Goal: Information Seeking & Learning: Learn about a topic

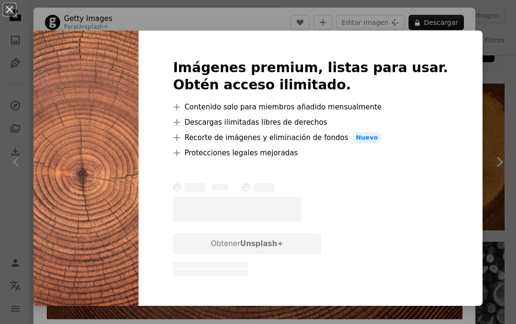
scroll to position [387, 0]
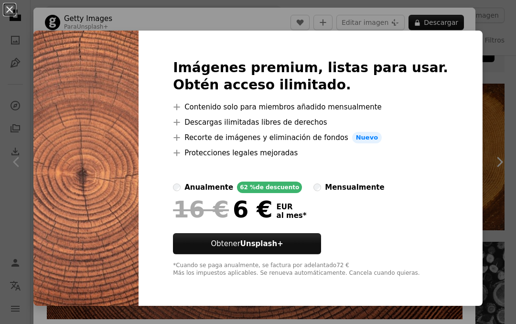
click at [501, 54] on div "An X shape Imágenes premium, listas para usar. Obtén acceso ilimitado. A plus s…" at bounding box center [258, 162] width 516 height 324
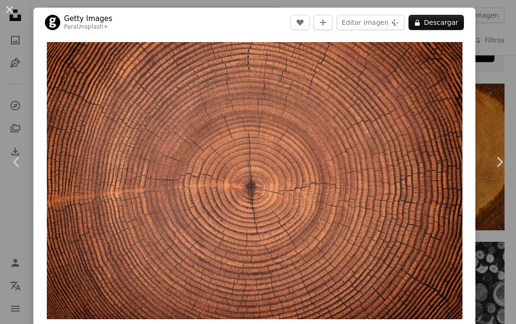
click at [504, 133] on link "Chevron right" at bounding box center [498, 162] width 33 height 92
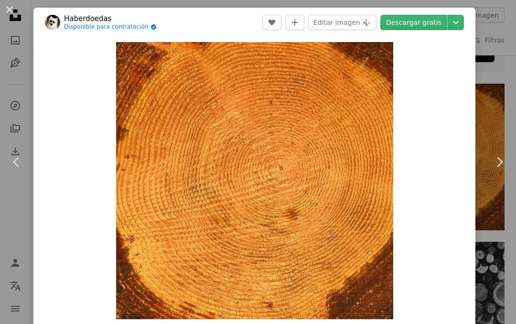
click at [8, 13] on button "An X shape" at bounding box center [9, 9] width 11 height 11
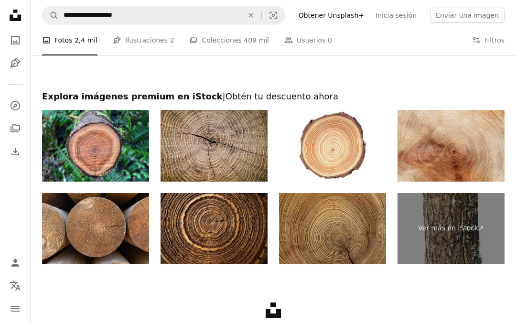
scroll to position [1384, 0]
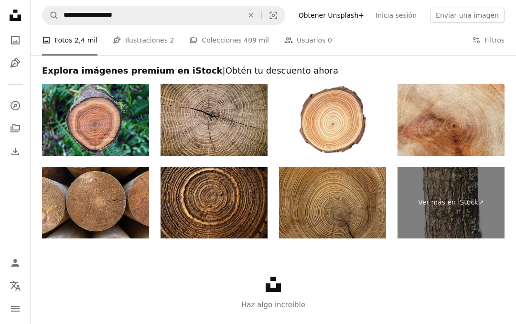
click at [356, 130] on img at bounding box center [332, 119] width 107 height 71
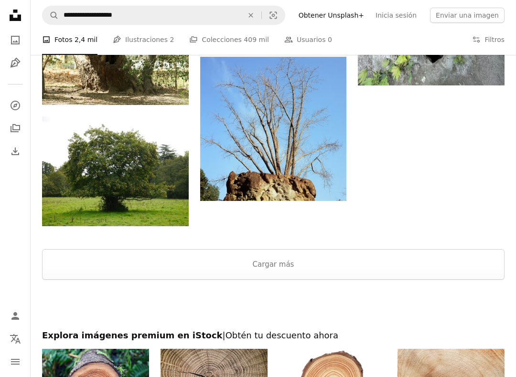
click at [287, 267] on button "Cargar más" at bounding box center [273, 265] width 462 height 31
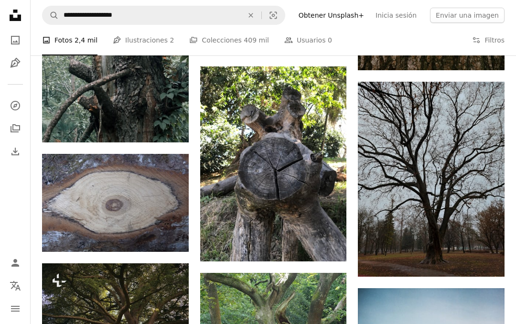
scroll to position [3499, 0]
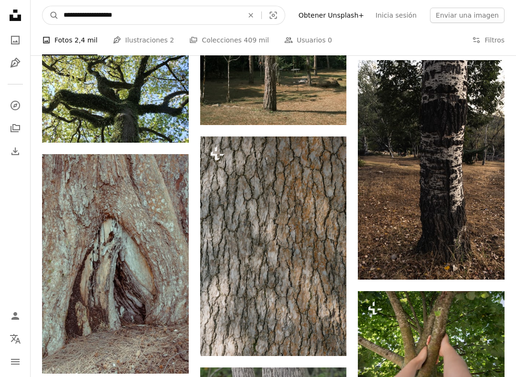
click at [233, 11] on input "**********" at bounding box center [149, 15] width 181 height 18
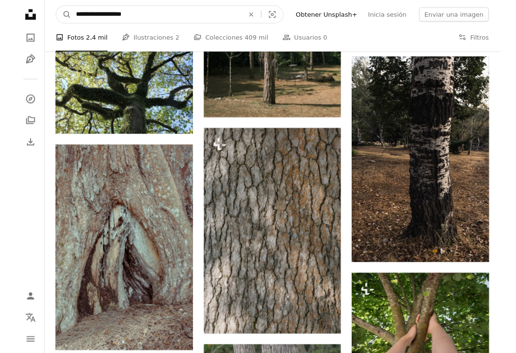
scroll to position [10583, 0]
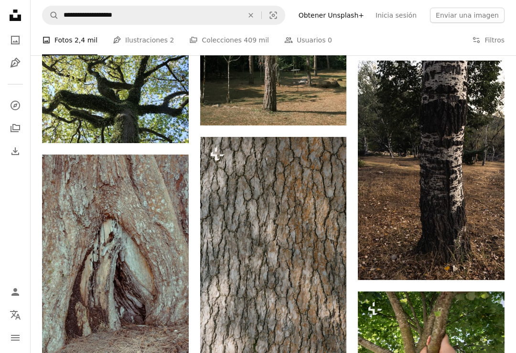
click at [261, 16] on icon "An X shape" at bounding box center [250, 15] width 21 height 8
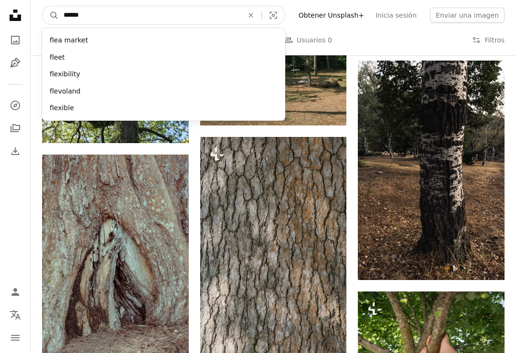
type input "*******"
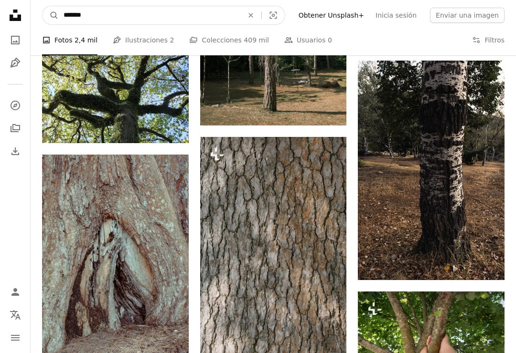
click at [51, 15] on button "A magnifying glass" at bounding box center [51, 15] width 16 height 18
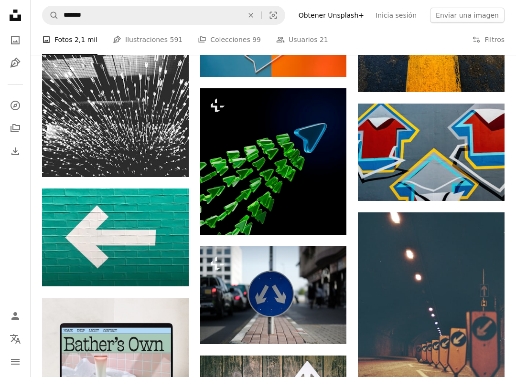
click at [261, 16] on icon "An X shape" at bounding box center [250, 15] width 21 height 8
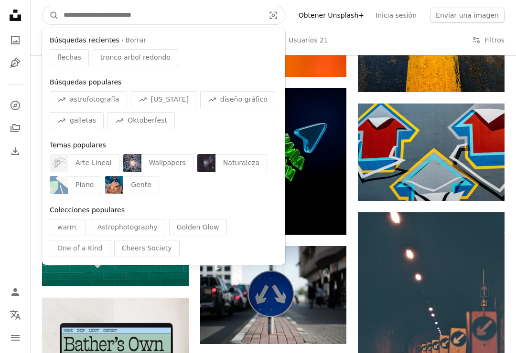
scroll to position [1236, 0]
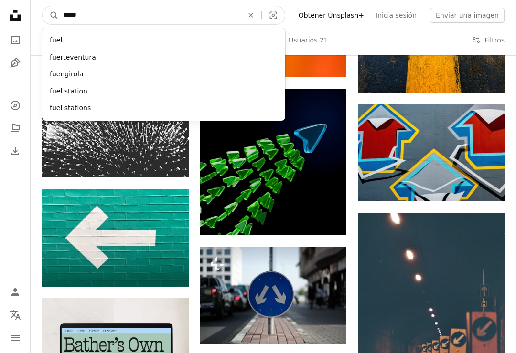
type input "*****"
click at [51, 15] on button "A magnifying glass" at bounding box center [51, 15] width 16 height 18
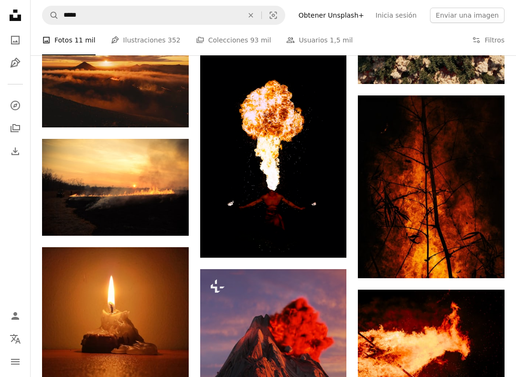
scroll to position [15226, 0]
